Goal: Transaction & Acquisition: Purchase product/service

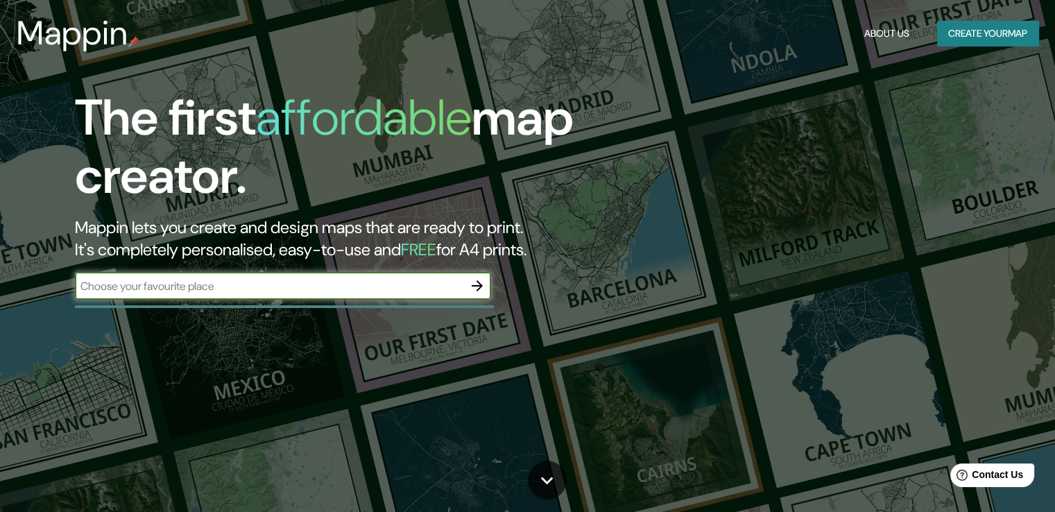
click at [283, 289] on input "text" at bounding box center [269, 286] width 389 height 16
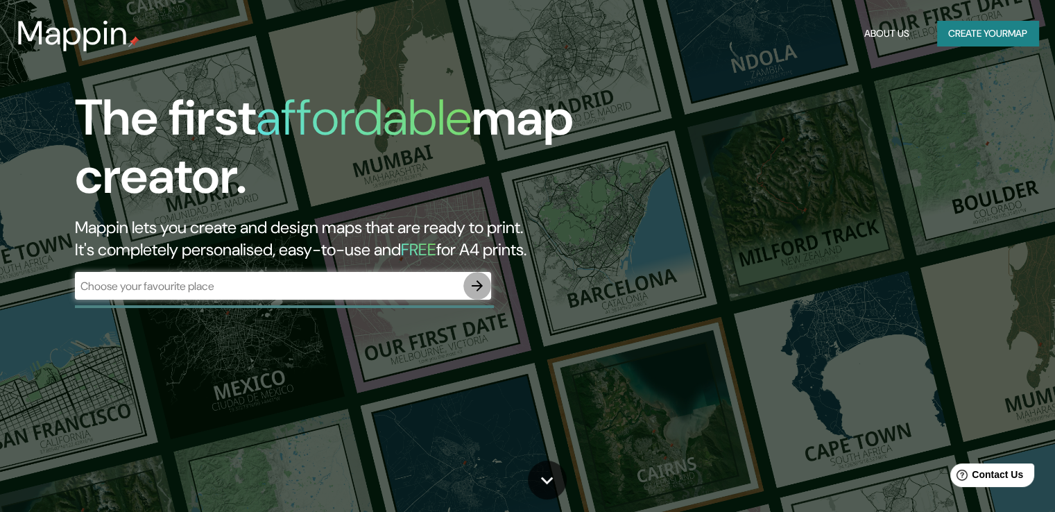
click at [480, 284] on icon "button" at bounding box center [477, 285] width 11 height 11
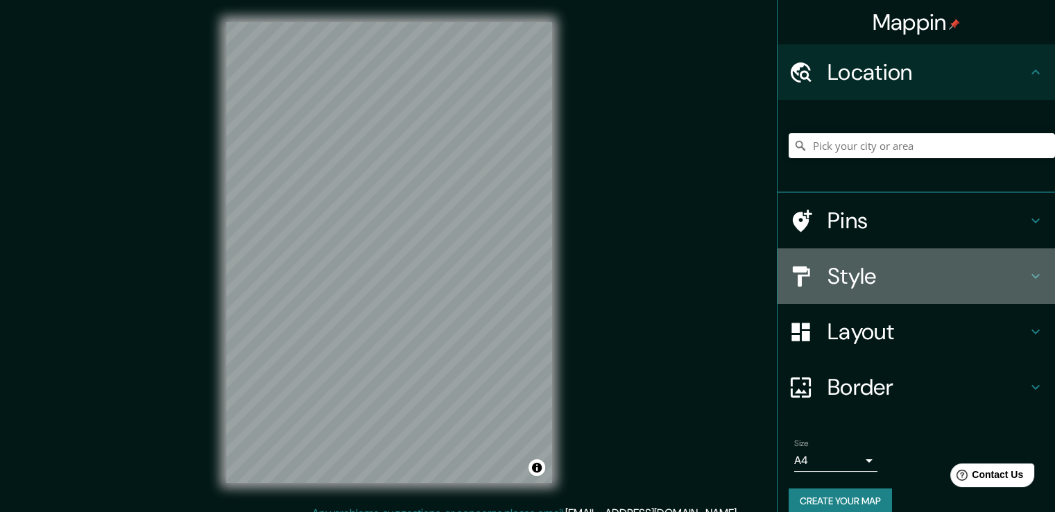
click at [842, 284] on h4 "Style" at bounding box center [928, 276] width 200 height 28
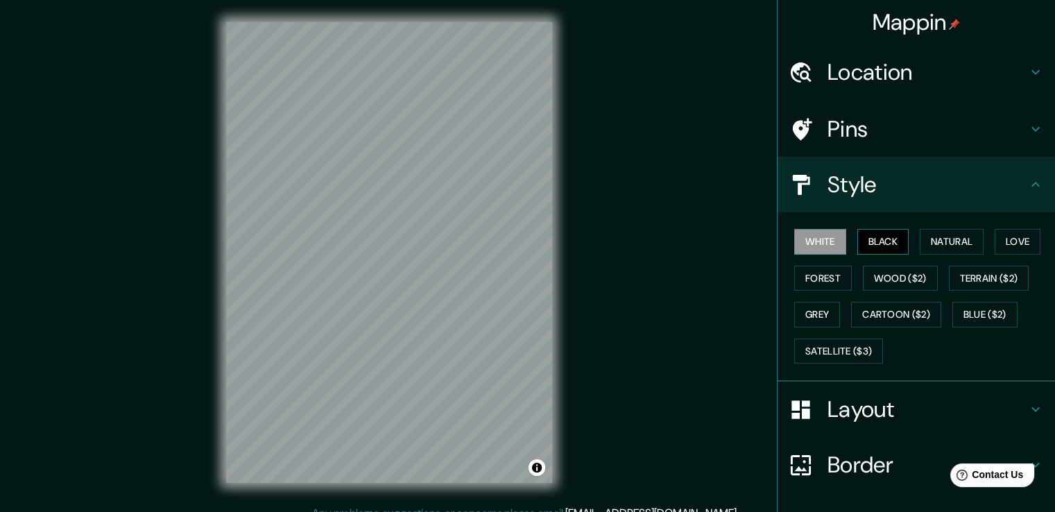
click at [892, 233] on button "Black" at bounding box center [884, 242] width 52 height 26
click at [869, 402] on h4 "Layout" at bounding box center [928, 410] width 200 height 28
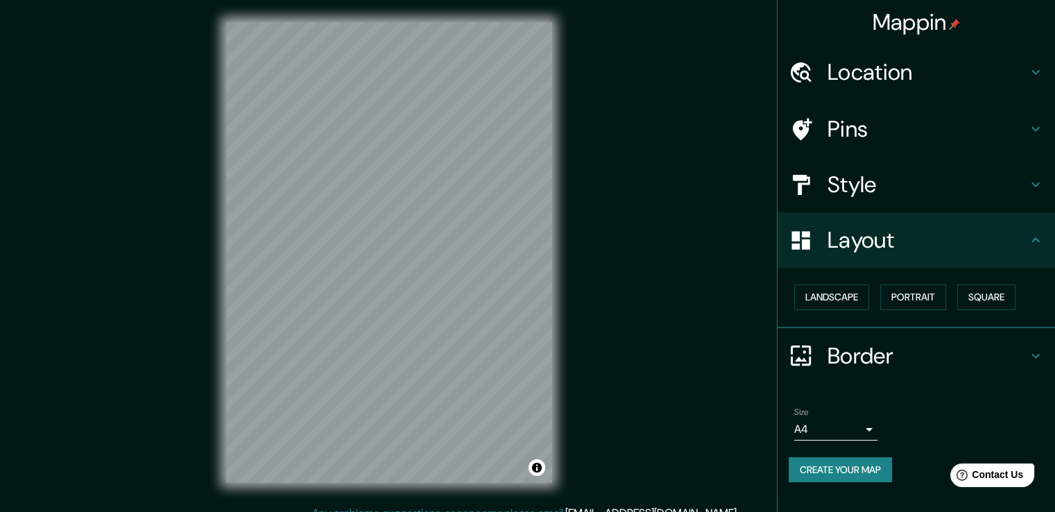
click at [860, 418] on body "Mappin Location Pins Style Layout Landscape Portrait Square Border Choose a bor…" at bounding box center [527, 256] width 1055 height 512
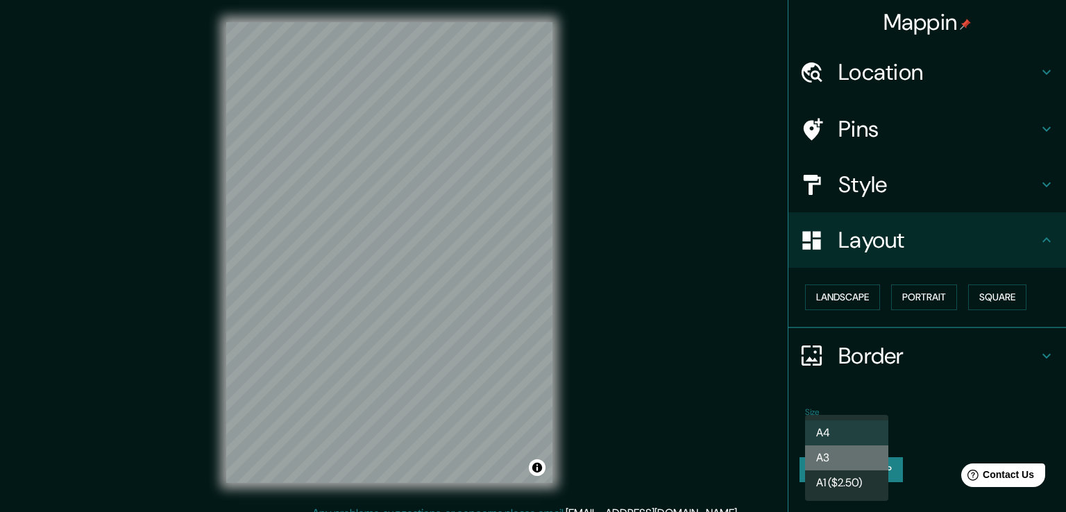
click at [876, 455] on li "A3" at bounding box center [846, 457] width 83 height 25
type input "a4"
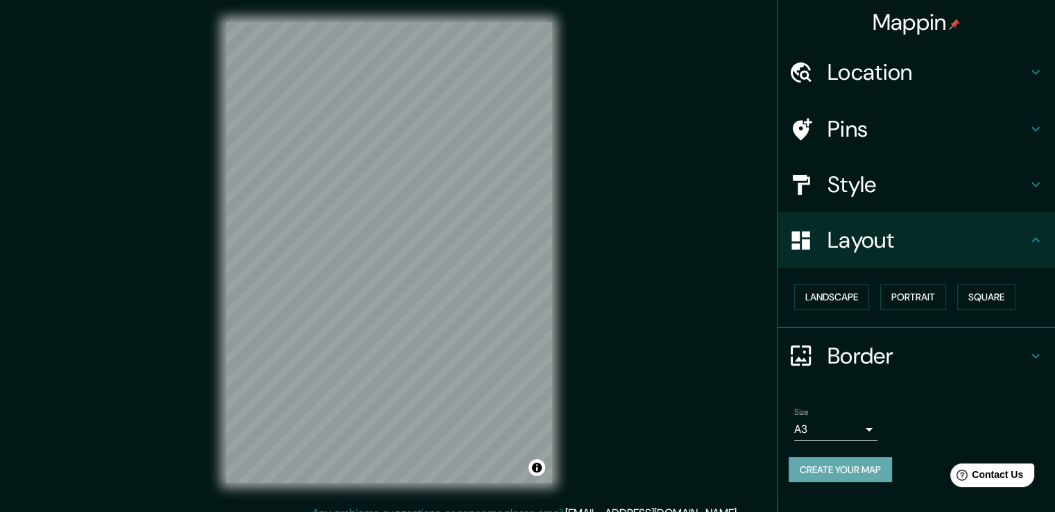
click at [859, 473] on button "Create your map" at bounding box center [840, 470] width 103 height 26
